Goal: Transaction & Acquisition: Purchase product/service

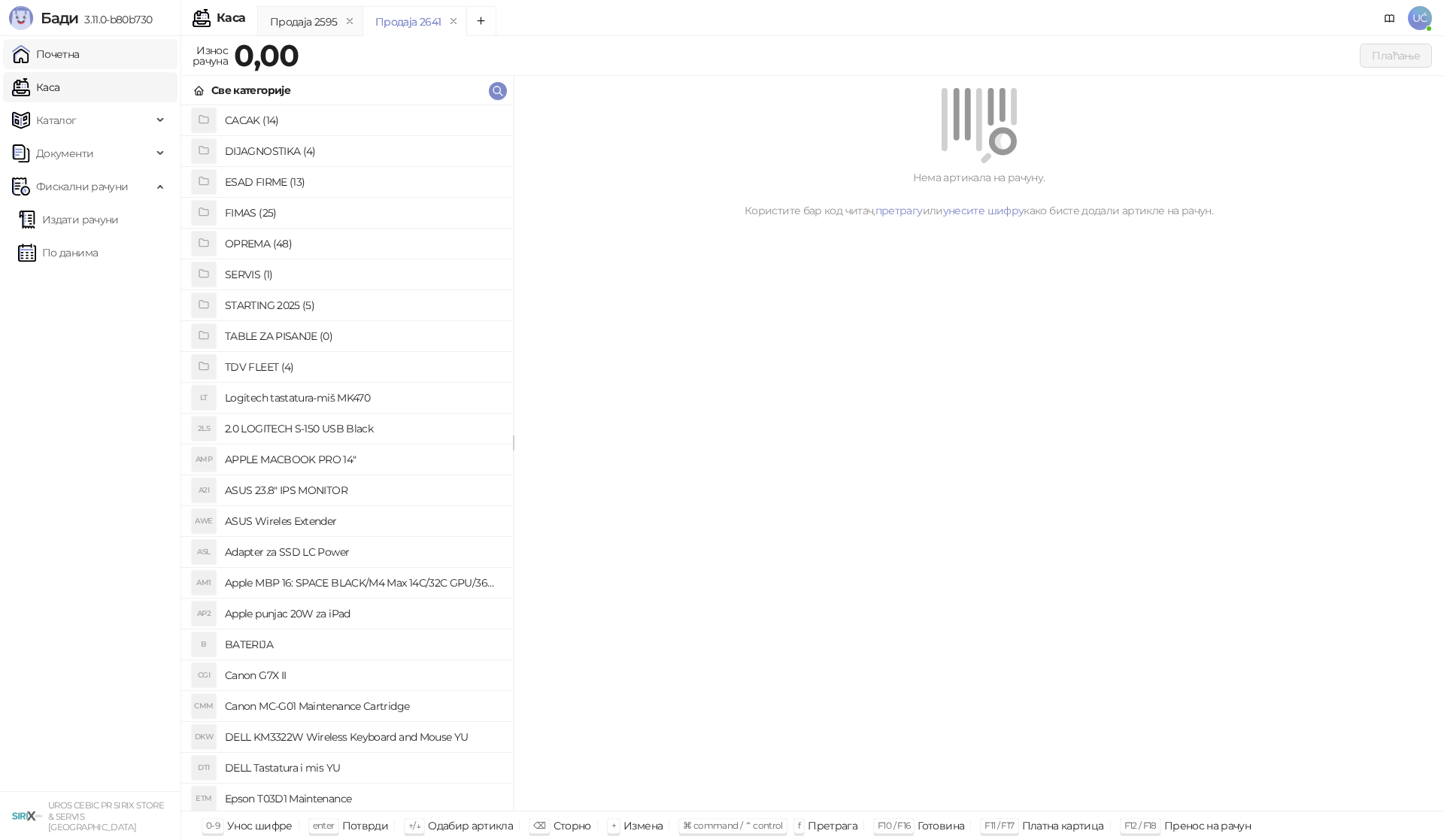
click at [45, 57] on link "Почетна" at bounding box center [46, 54] width 67 height 30
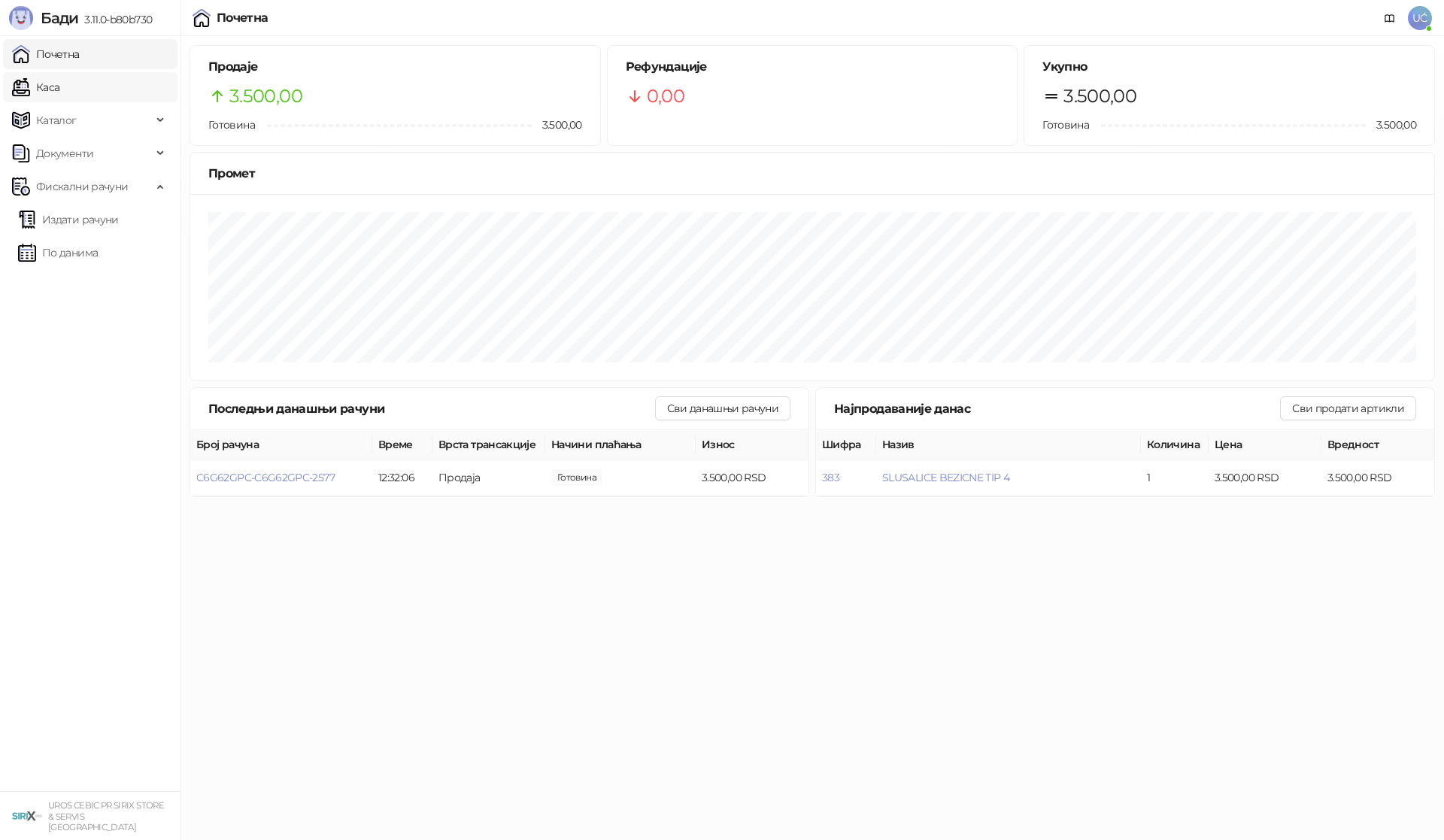
click at [60, 89] on link "Каса" at bounding box center [36, 87] width 47 height 30
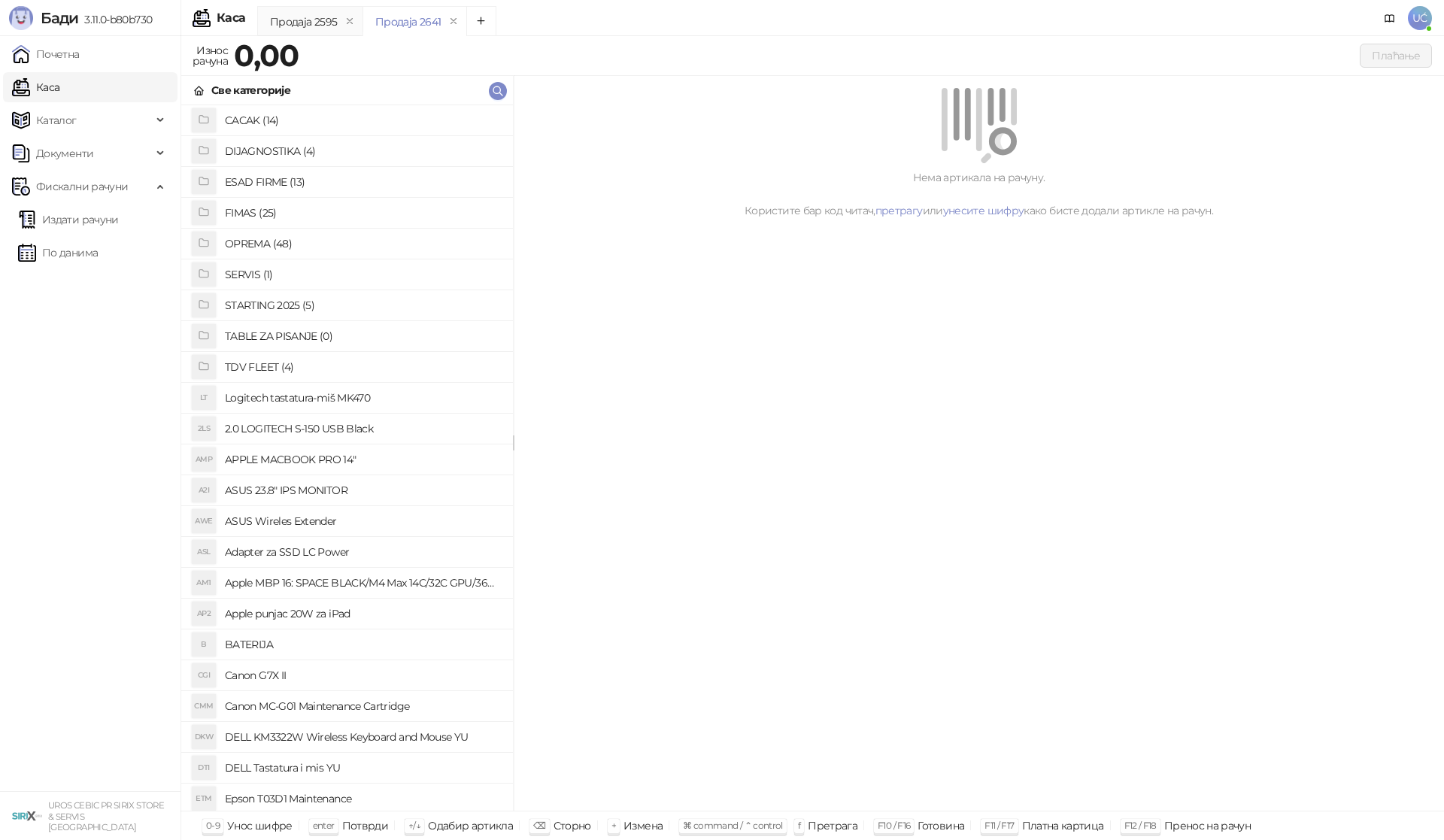
click at [268, 241] on h4 "OPREMA (48)" at bounding box center [363, 243] width 276 height 24
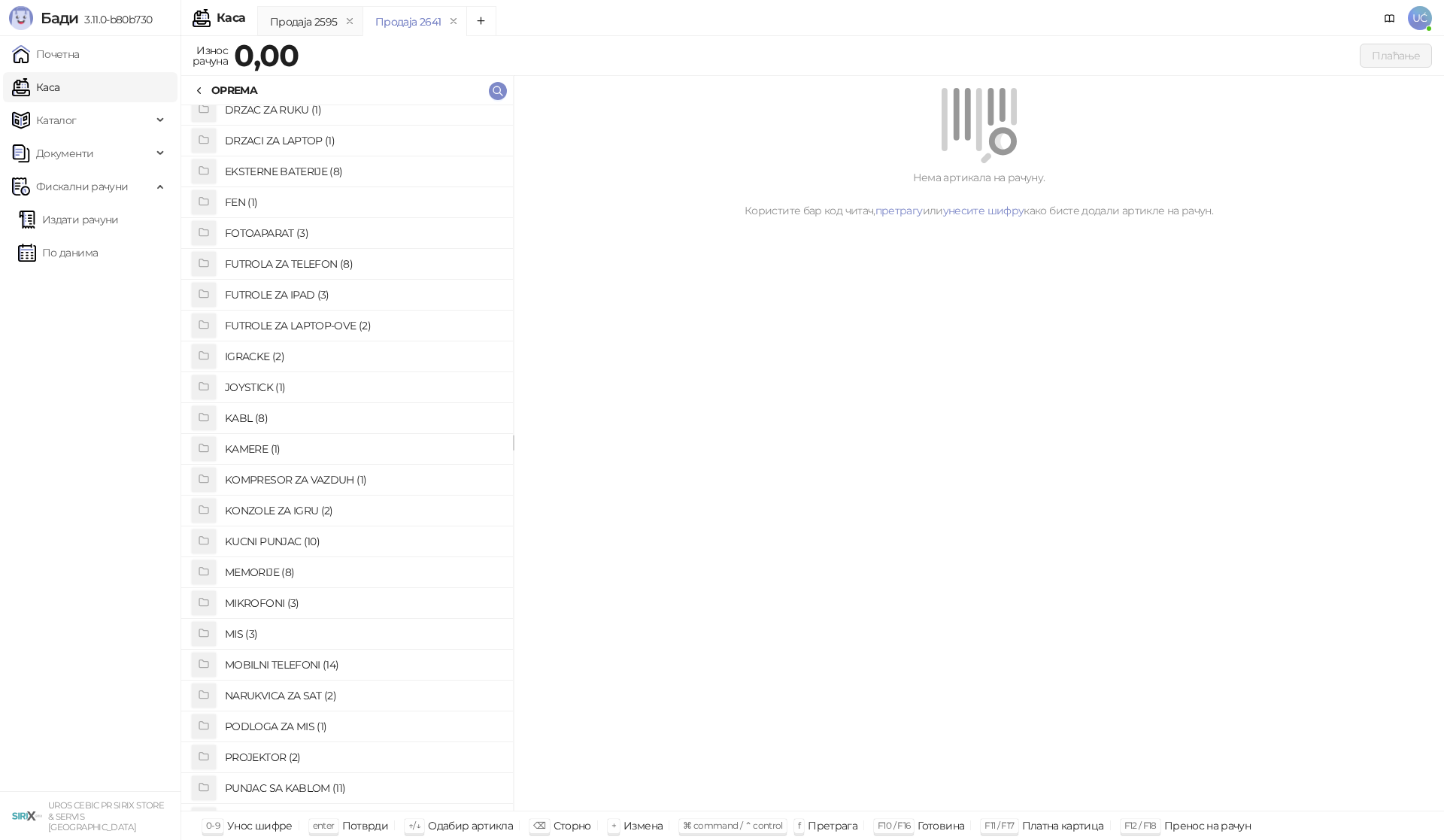
scroll to position [150, 0]
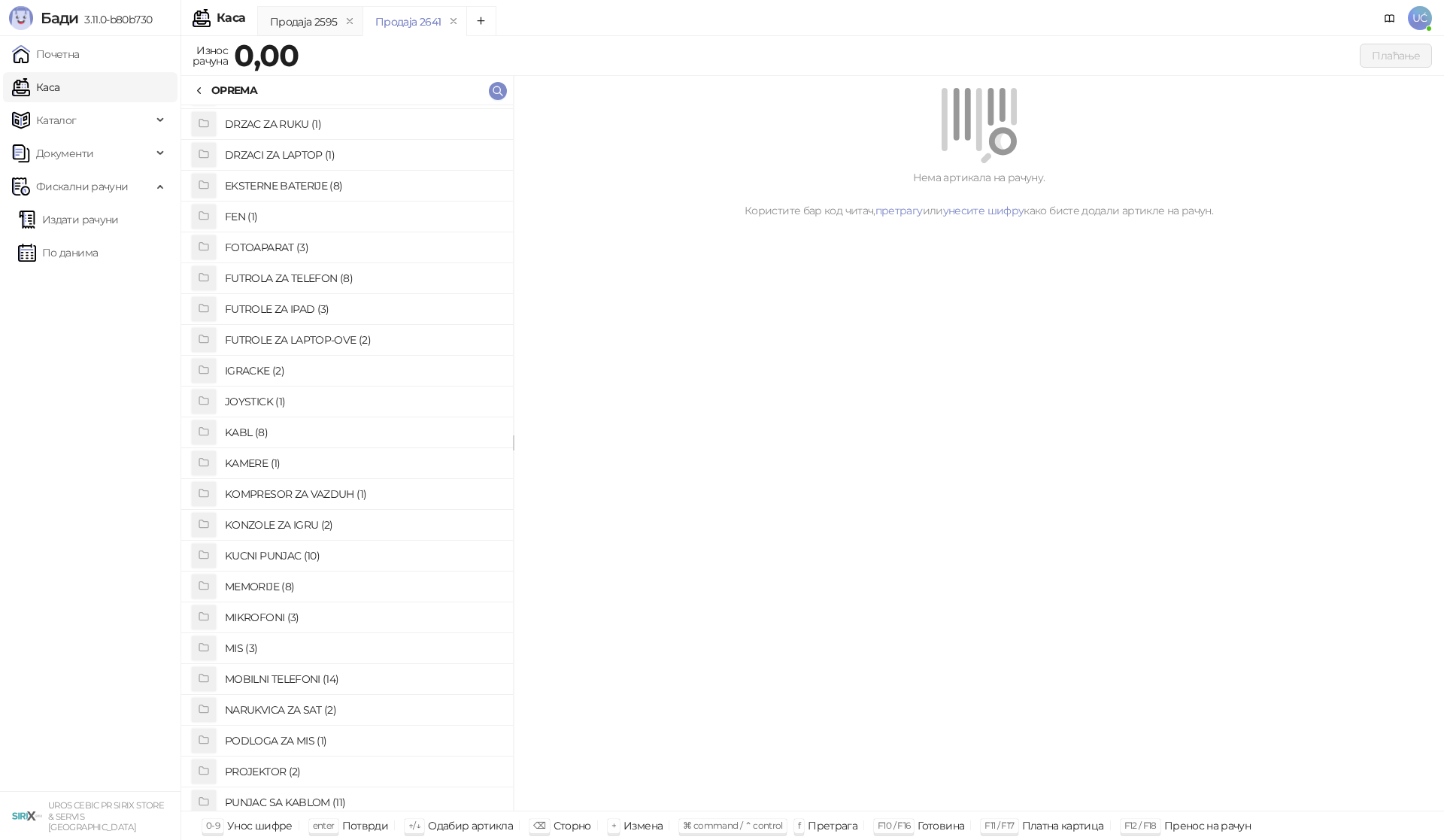
click at [310, 280] on h4 "FUTROLA ZA TELEFON (8)" at bounding box center [363, 277] width 276 height 24
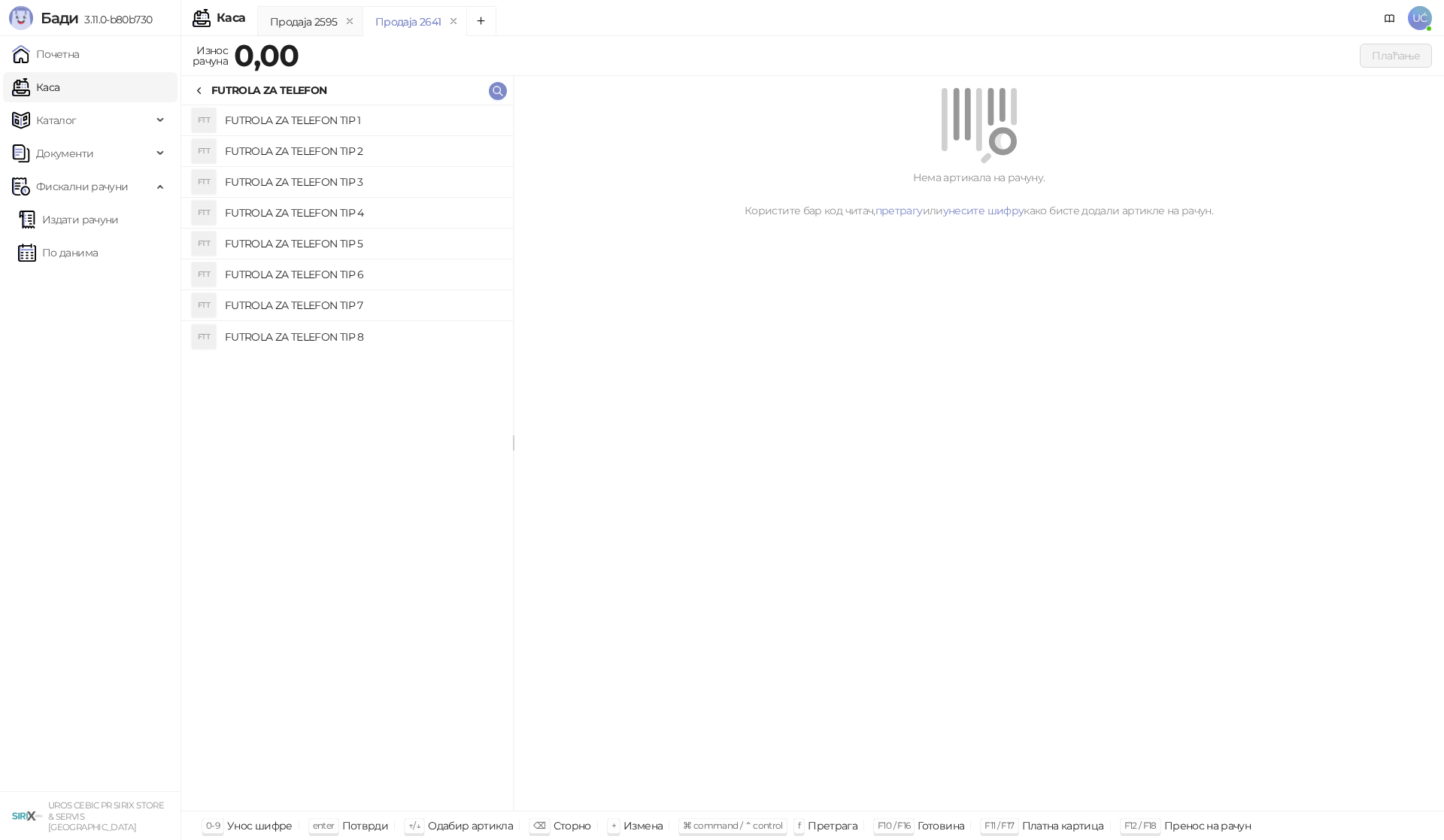
click at [372, 152] on h4 "FUTROLA ZA TELEFON TIP 2" at bounding box center [363, 151] width 276 height 24
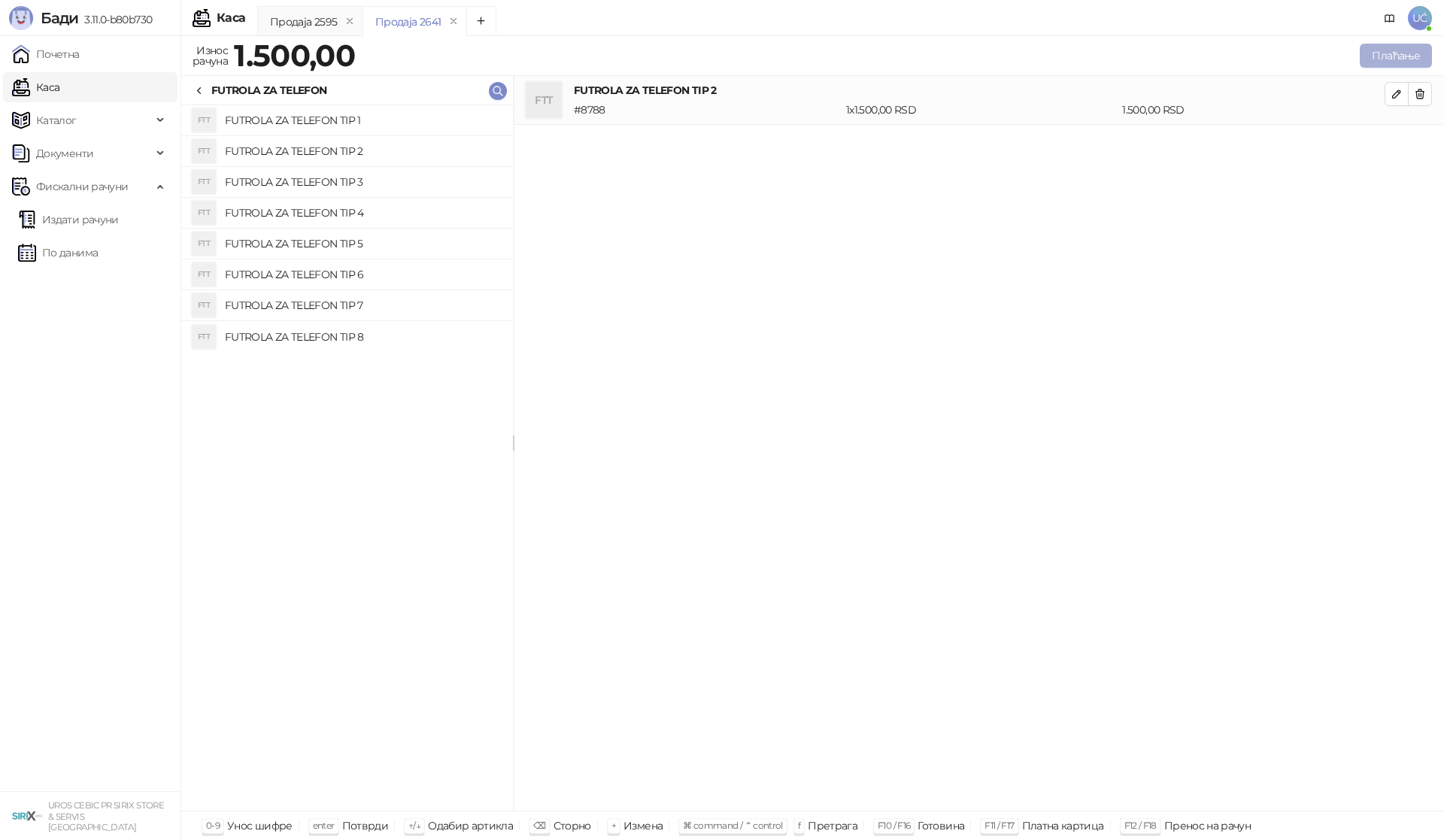
click at [1411, 59] on button "Плаћање" at bounding box center [1396, 55] width 72 height 24
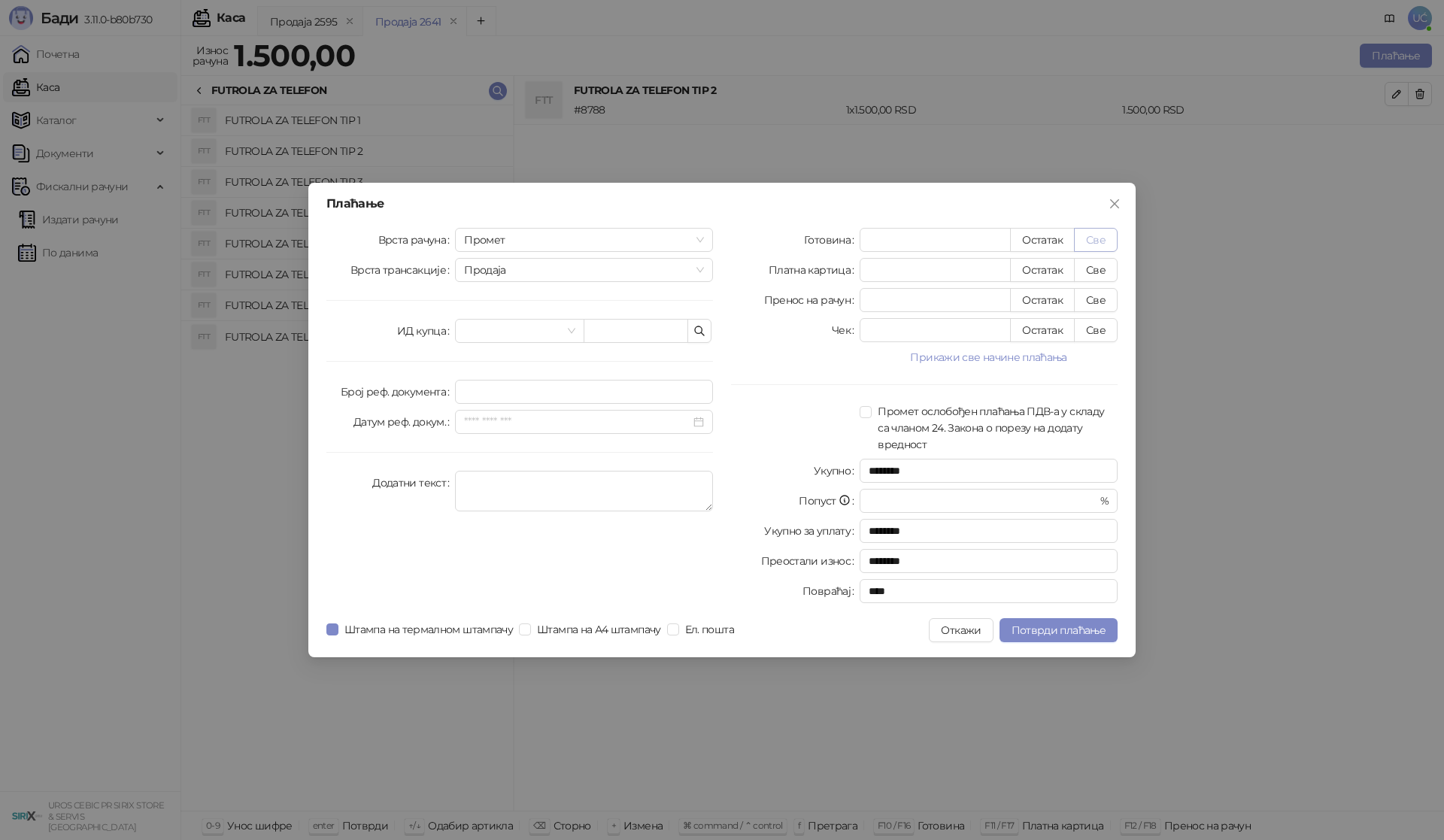
click at [1093, 242] on button "Све" at bounding box center [1096, 239] width 44 height 24
type input "****"
click at [1061, 633] on span "Потврди плаћање" at bounding box center [1058, 630] width 94 height 13
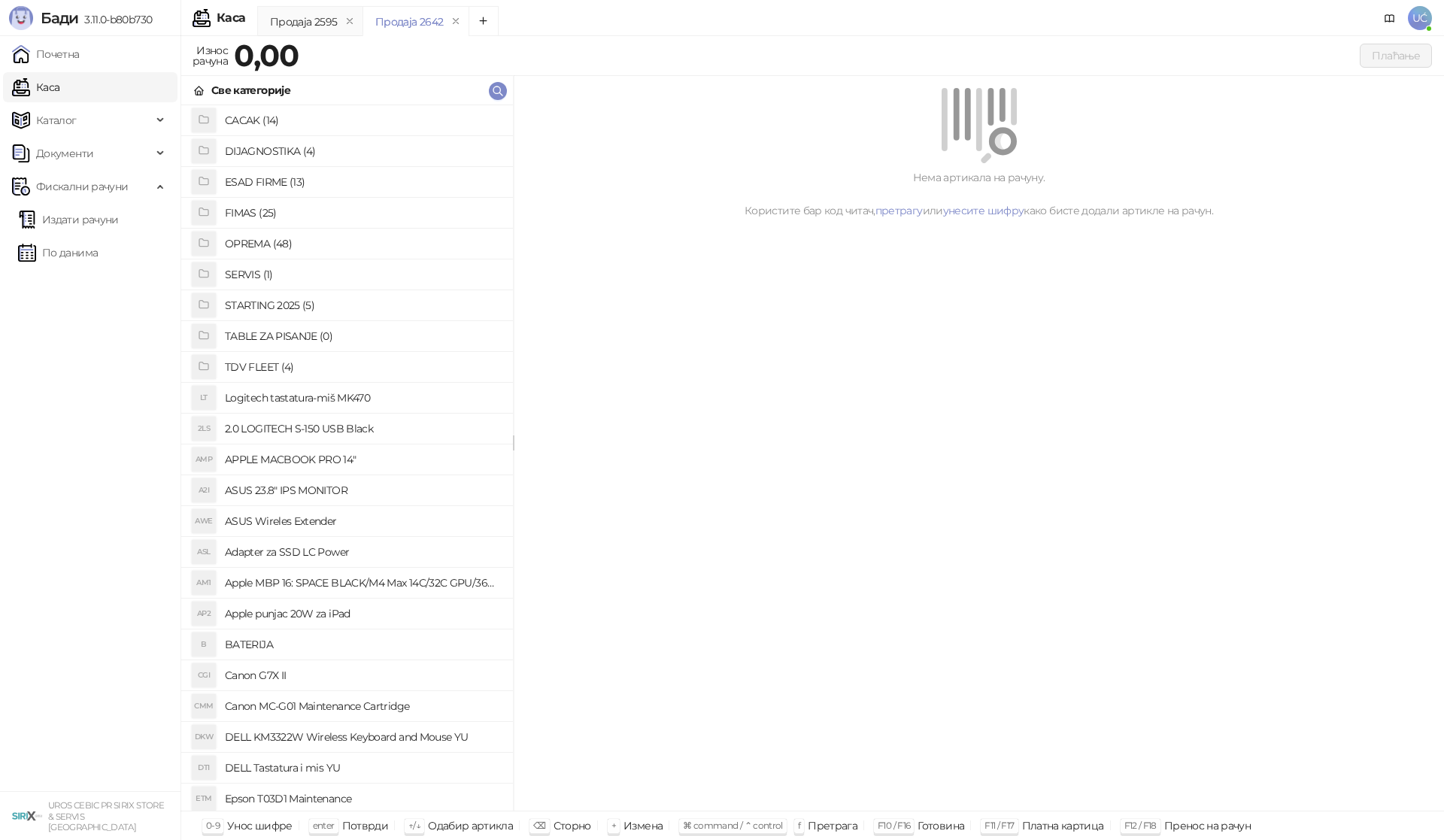
click at [270, 239] on h4 "OPREMA (48)" at bounding box center [363, 243] width 276 height 24
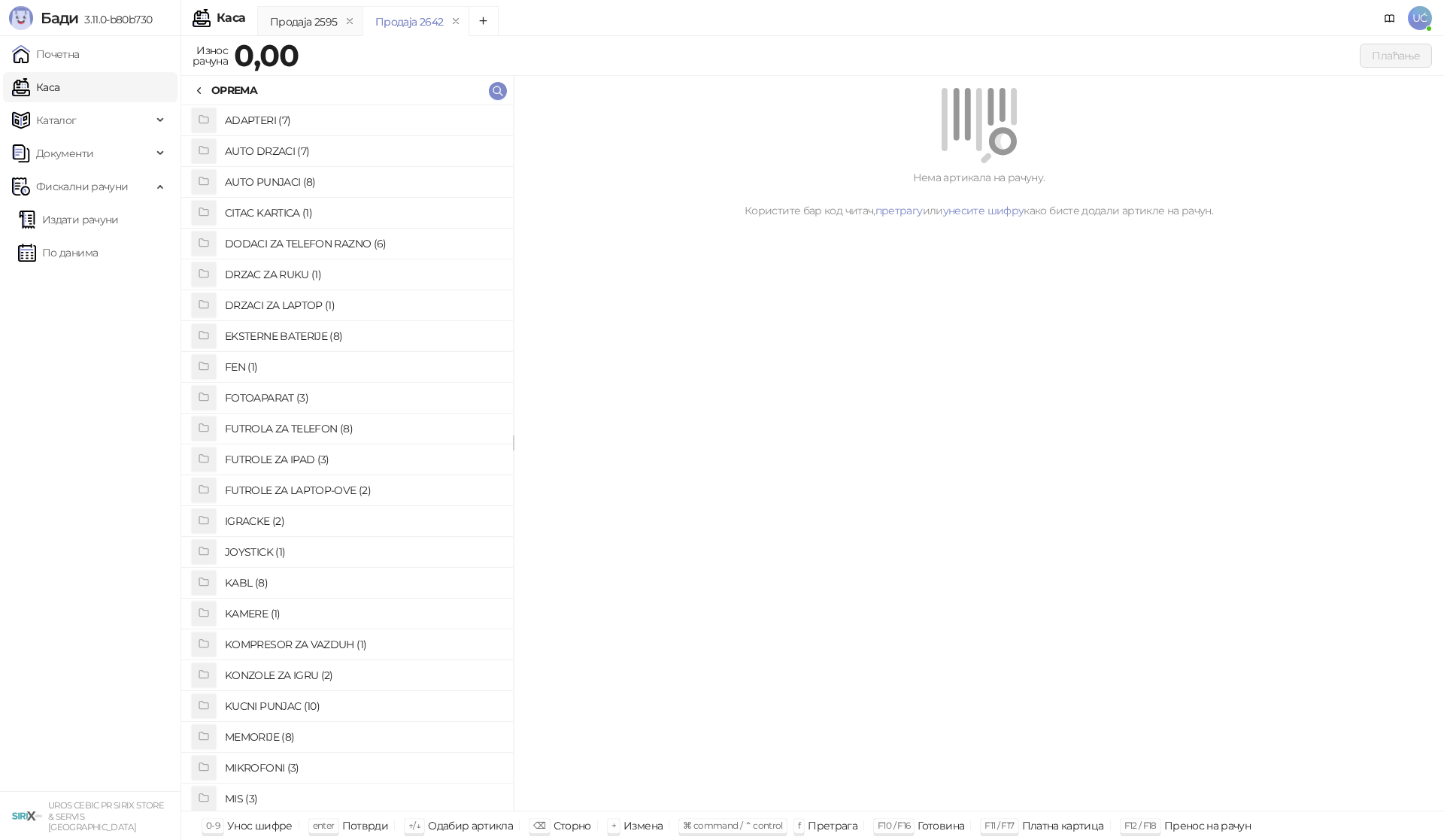
click at [282, 576] on h4 "KABL (8)" at bounding box center [363, 582] width 276 height 24
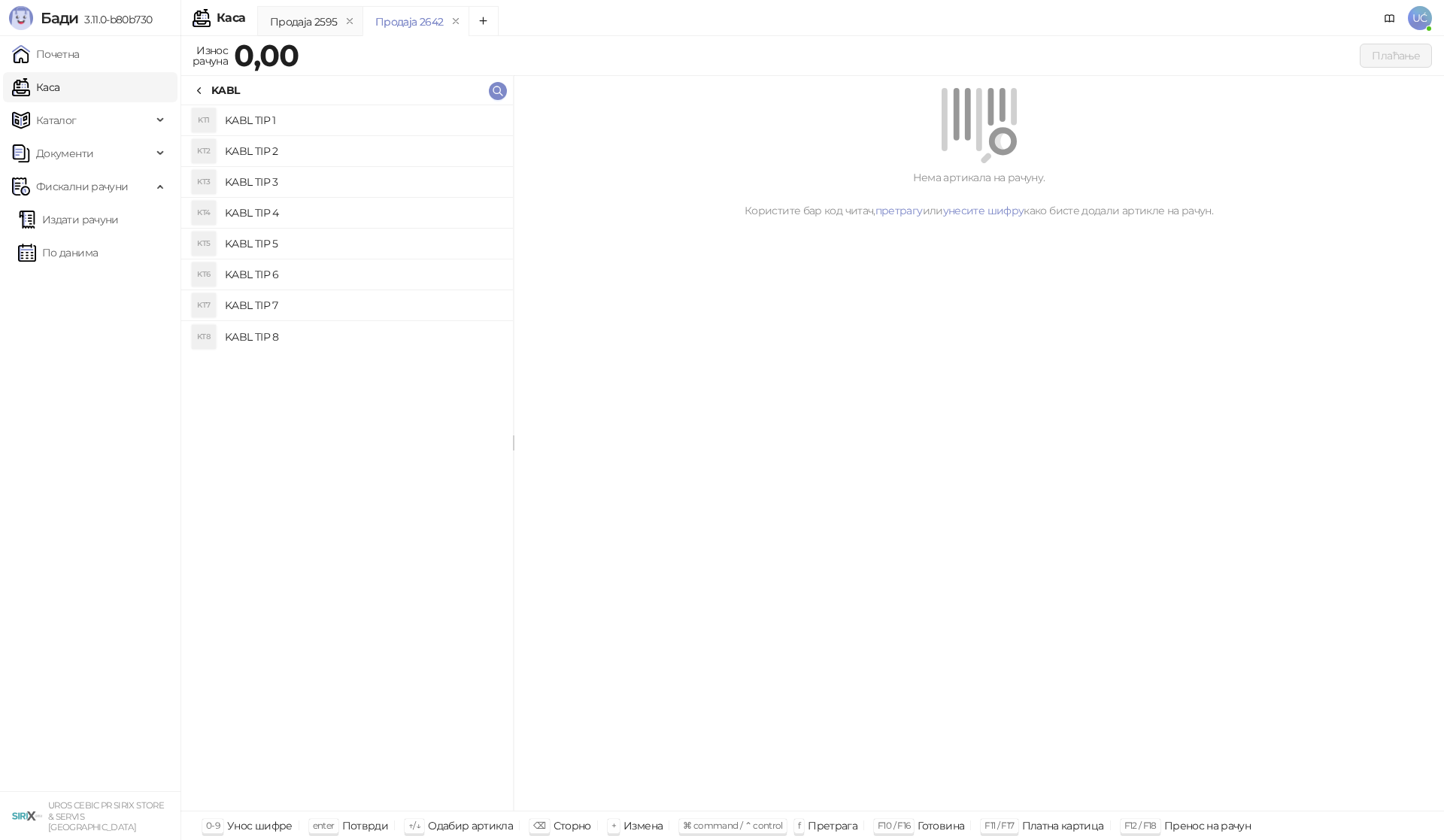
click at [301, 179] on h4 "KABL TIP 3" at bounding box center [363, 181] width 276 height 24
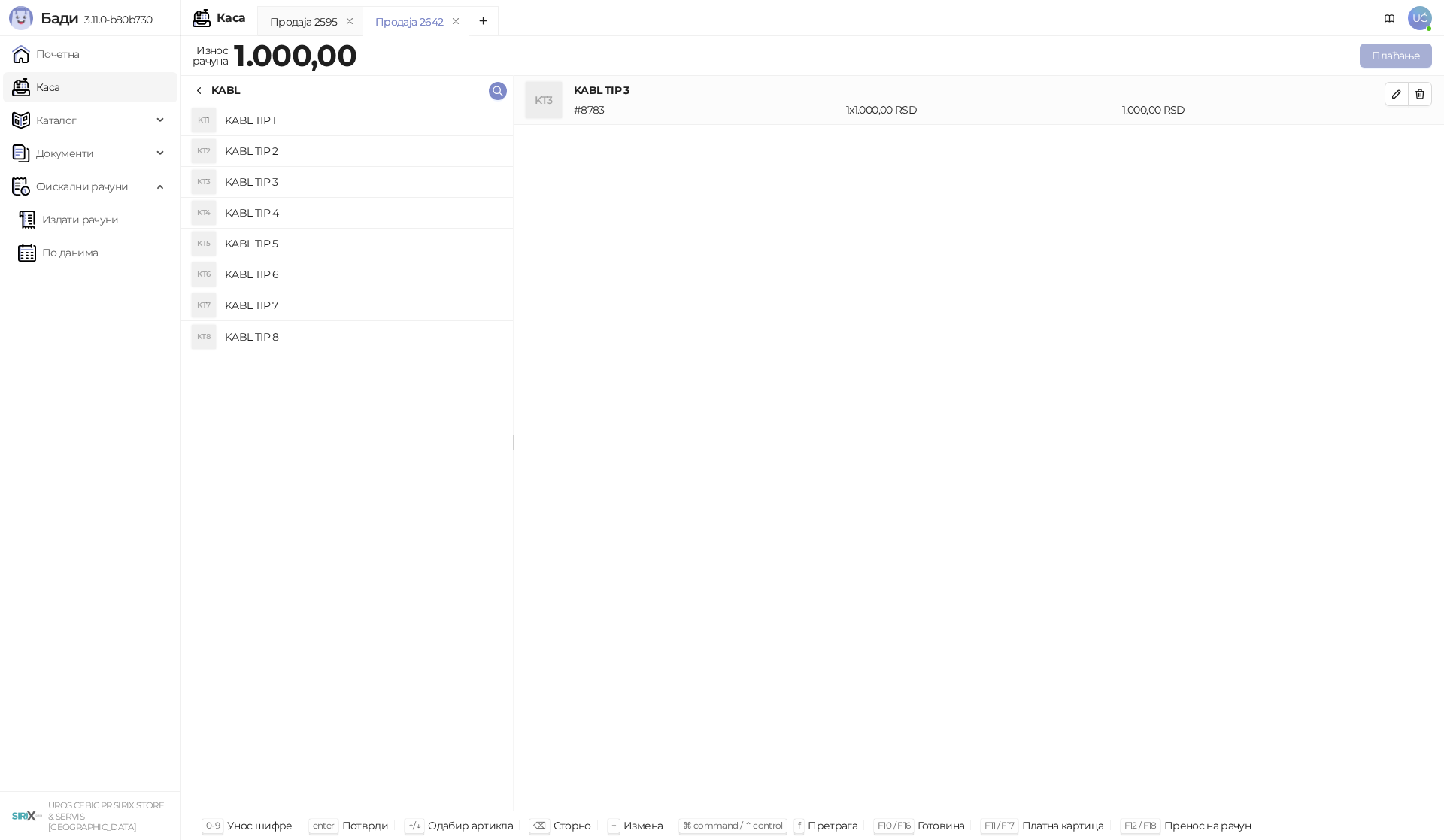
click at [1397, 48] on button "Плаћање" at bounding box center [1396, 55] width 72 height 24
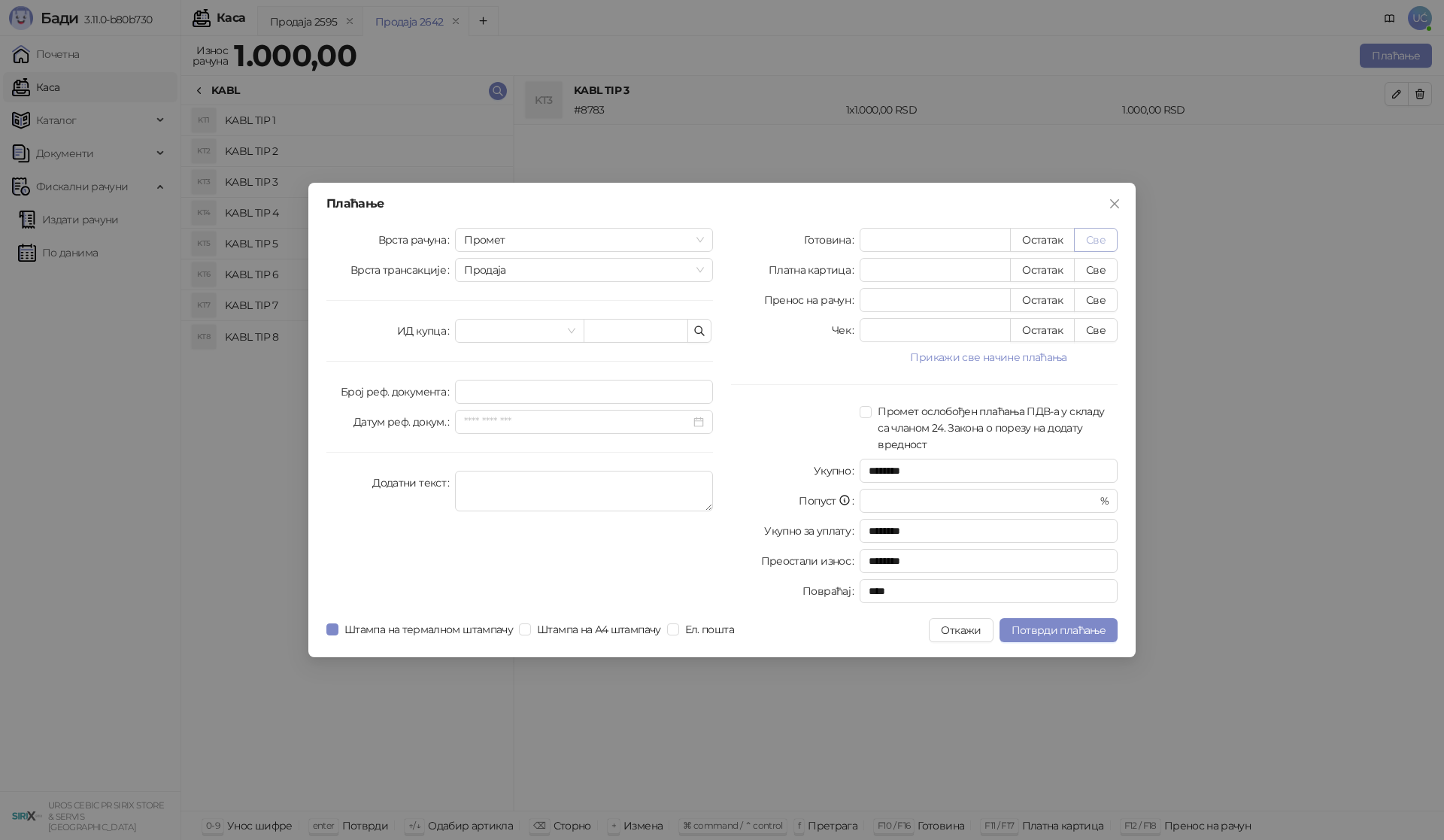
click at [1084, 237] on button "Све" at bounding box center [1096, 239] width 44 height 24
type input "****"
click at [1072, 629] on span "Потврди плаћање" at bounding box center [1058, 630] width 94 height 13
